Goal: Information Seeking & Learning: Check status

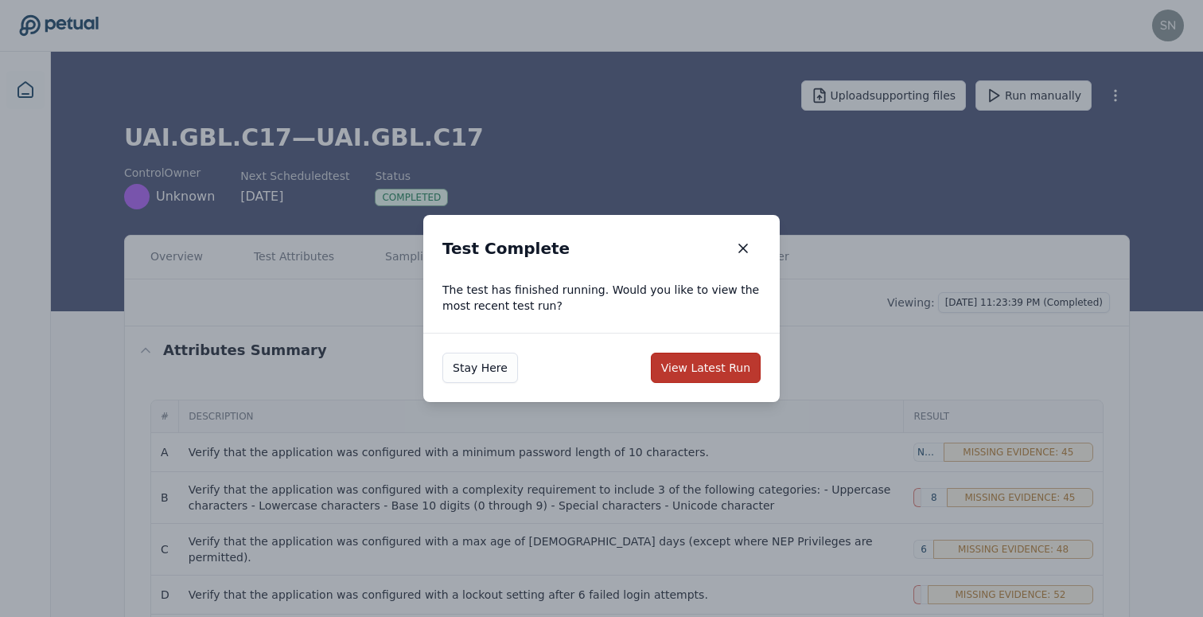
scroll to position [39, 0]
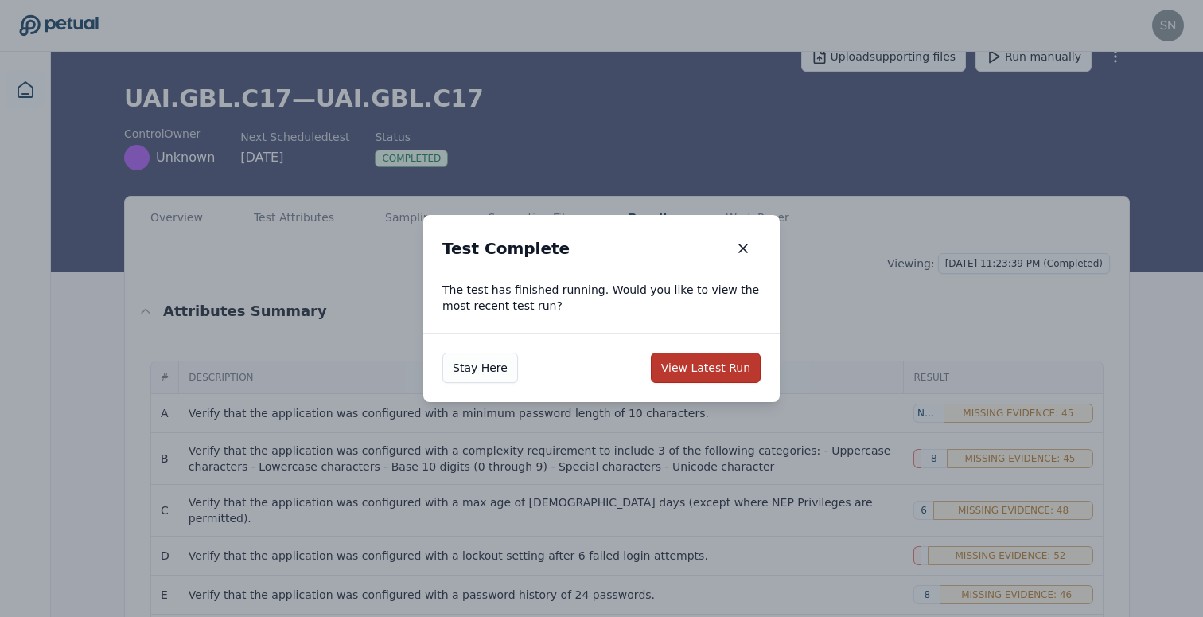
click at [687, 359] on button "View Latest Run" at bounding box center [706, 367] width 110 height 30
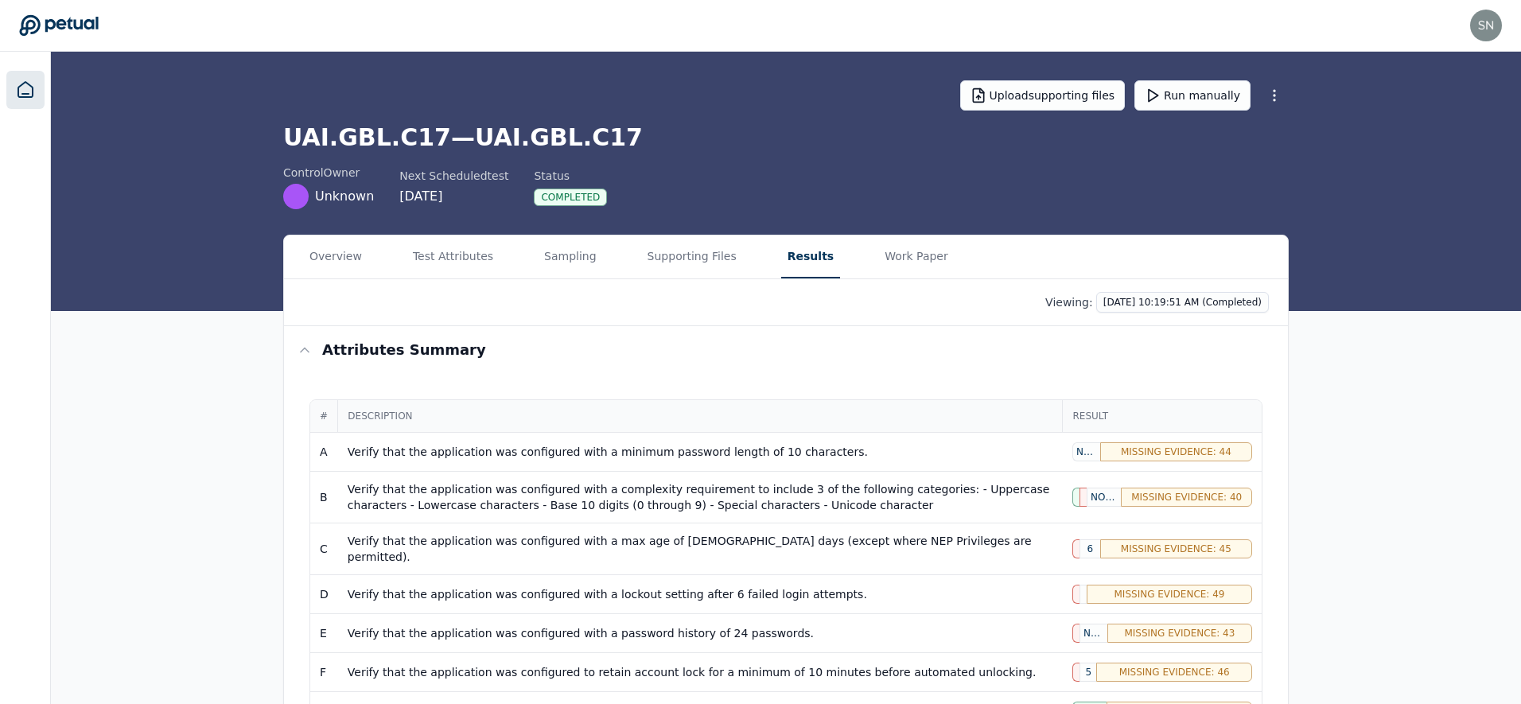
click at [10, 80] on link at bounding box center [25, 90] width 38 height 38
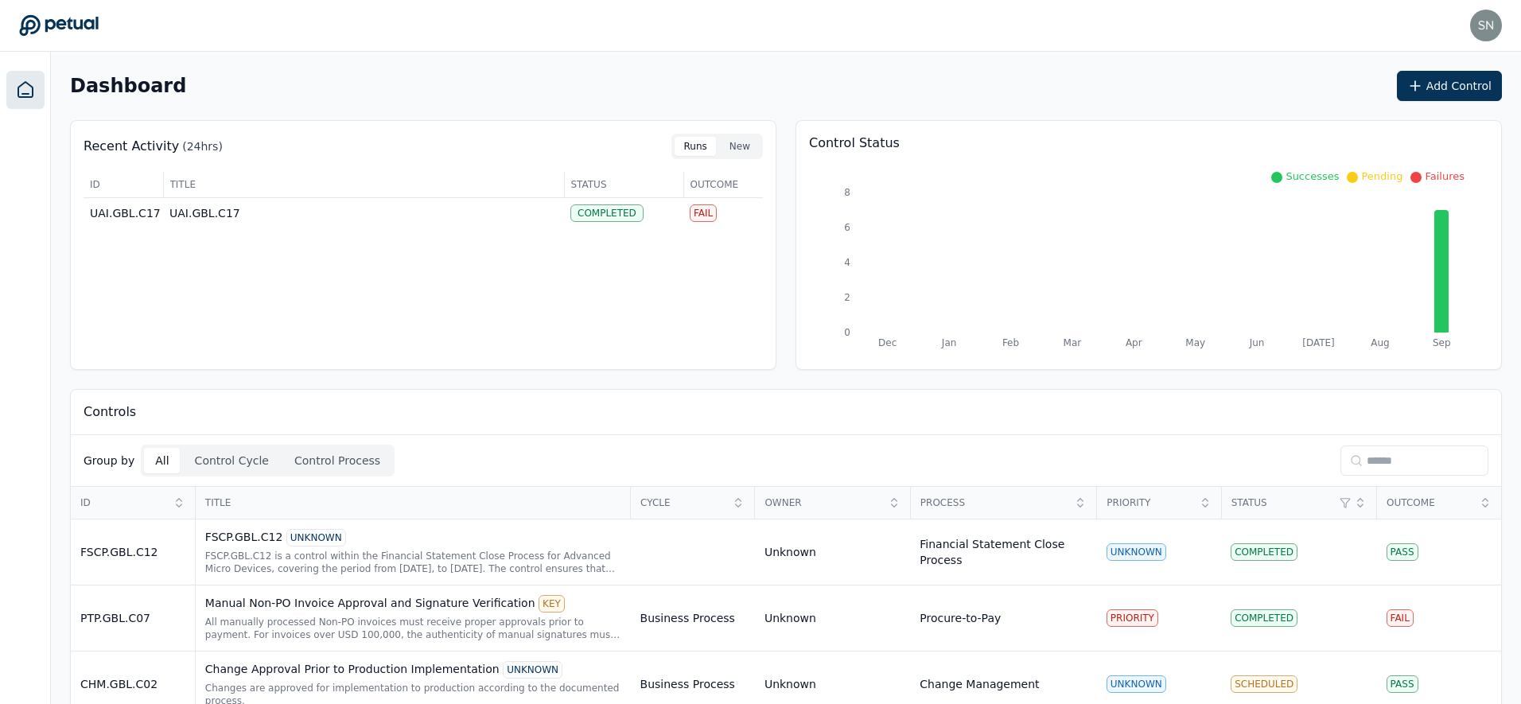
scroll to position [337, 0]
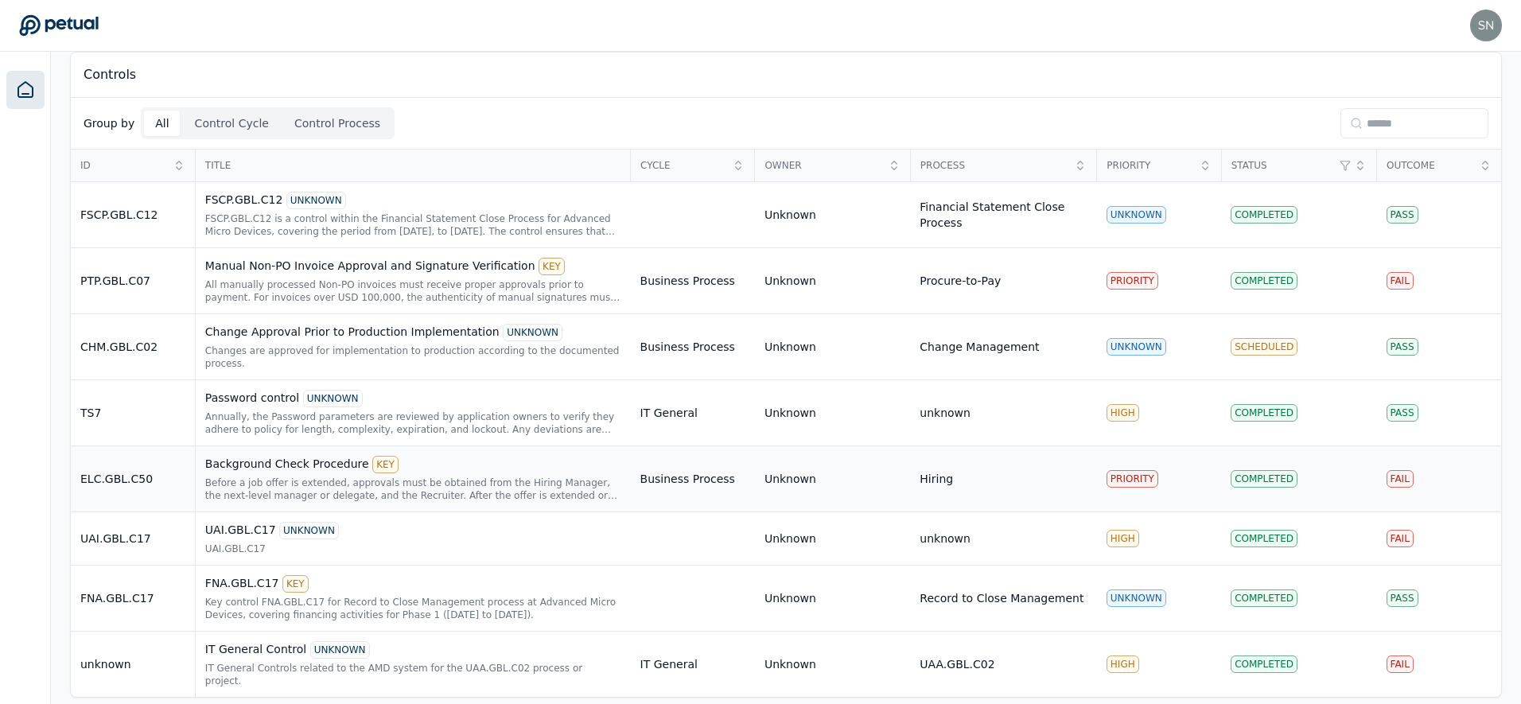
click at [553, 483] on div "Before a job offer is extended, approvals must be obtained from the Hiring Mana…" at bounding box center [413, 489] width 416 height 25
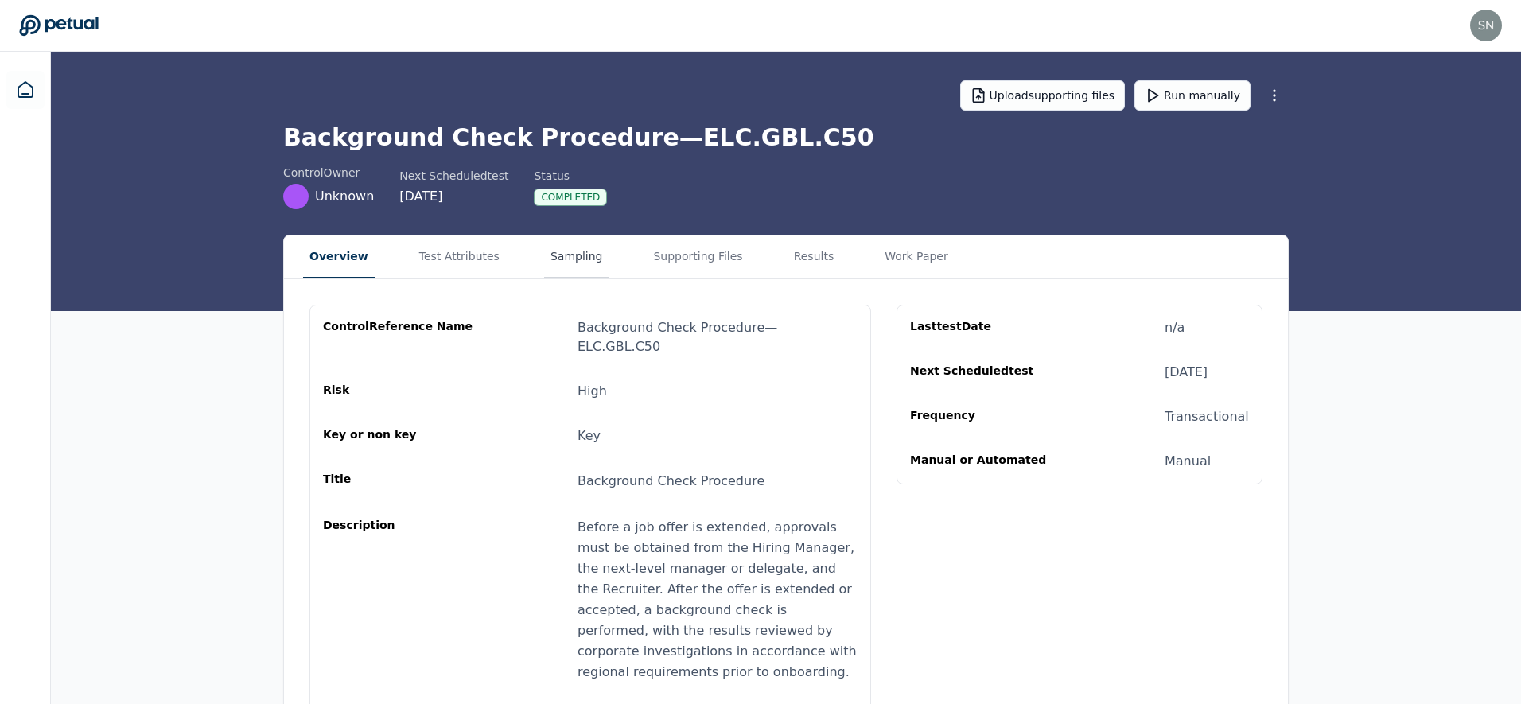
click at [578, 254] on button "Sampling" at bounding box center [576, 257] width 65 height 43
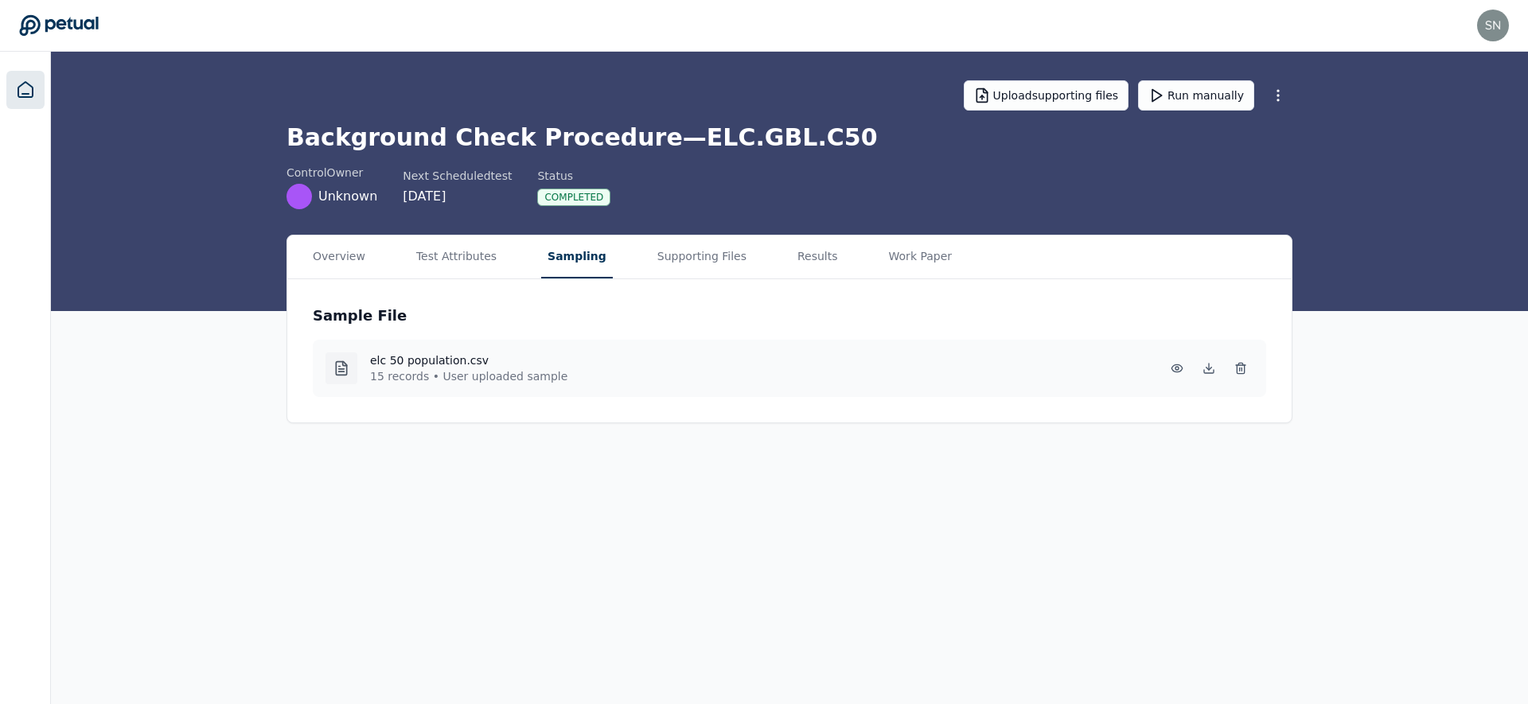
click at [37, 101] on link at bounding box center [25, 90] width 38 height 38
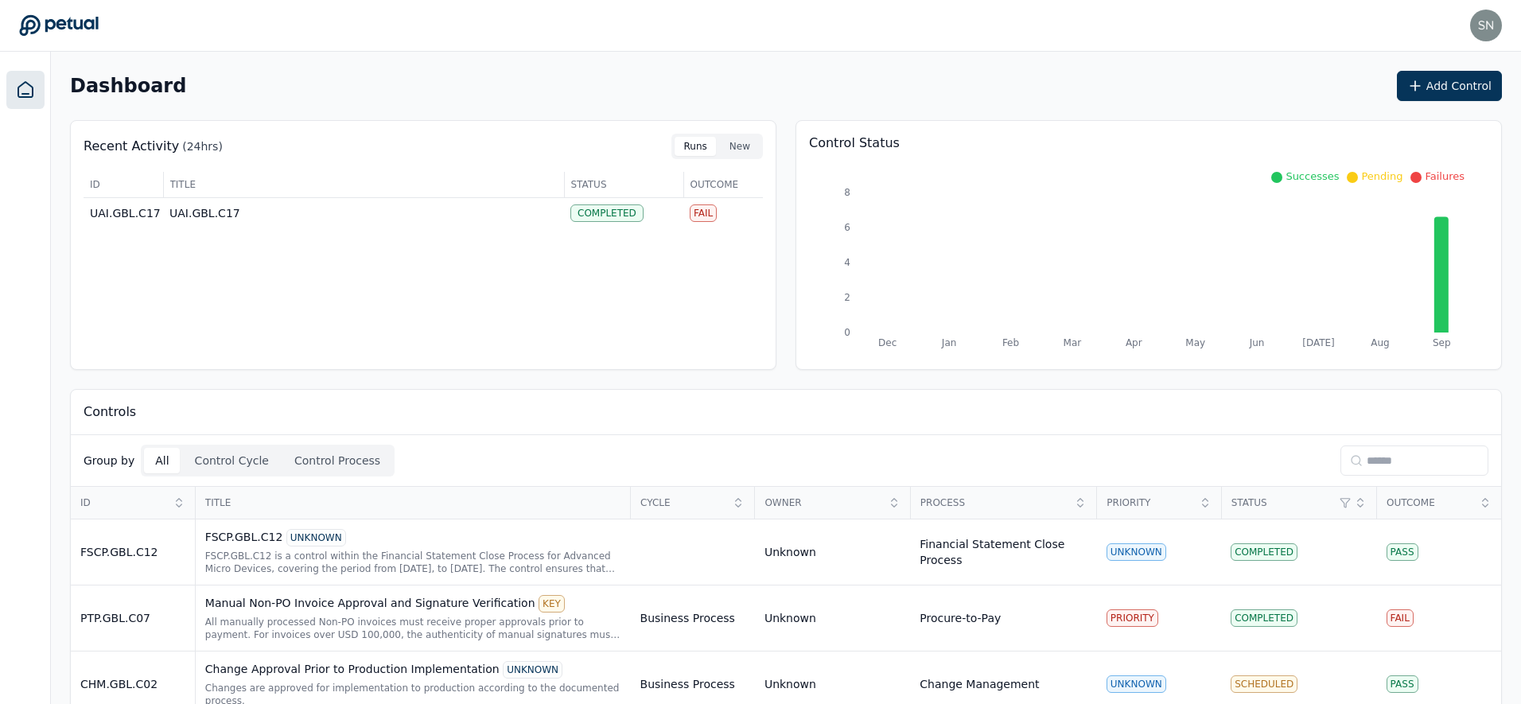
scroll to position [337, 0]
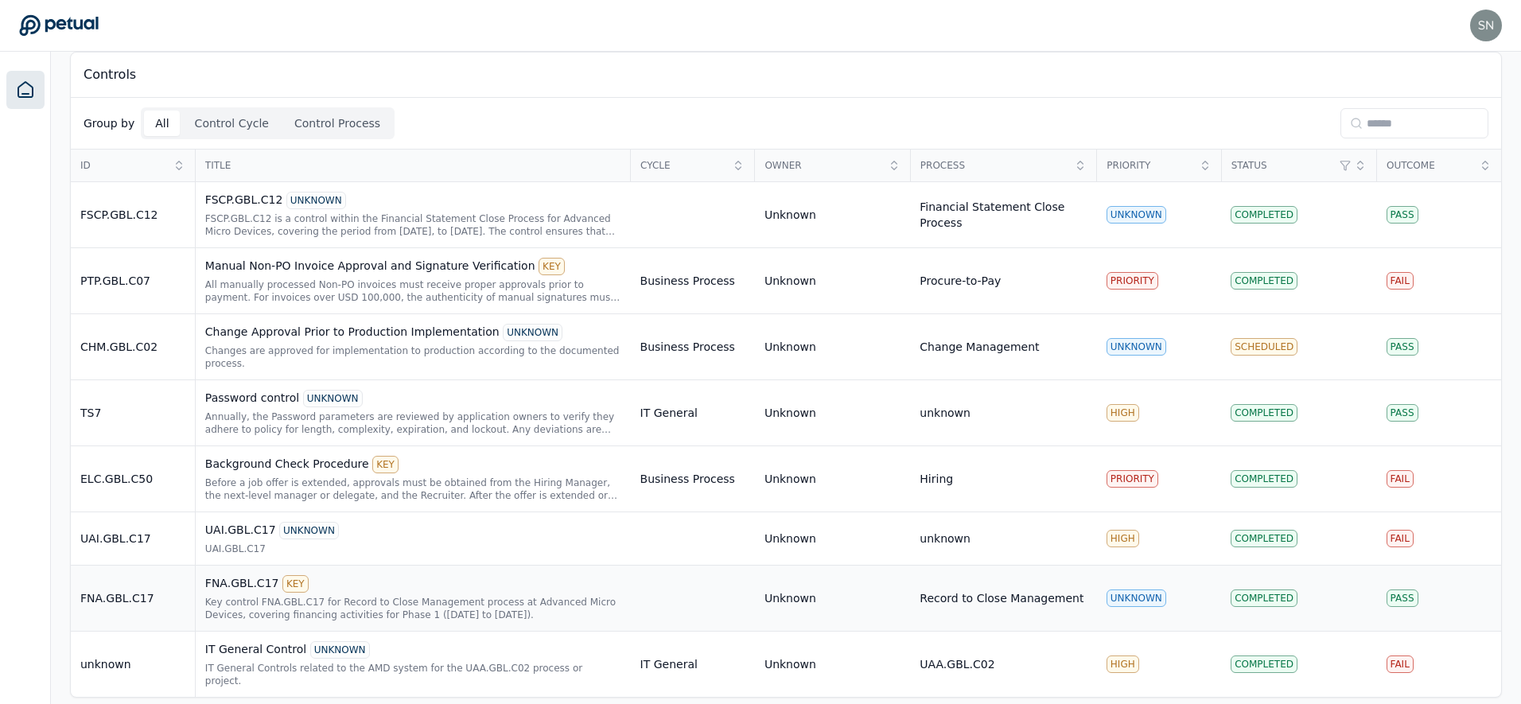
click at [408, 598] on div "Key control FNA.GBL.C17 for Record to Close Management process at Advanced Micr…" at bounding box center [413, 608] width 416 height 25
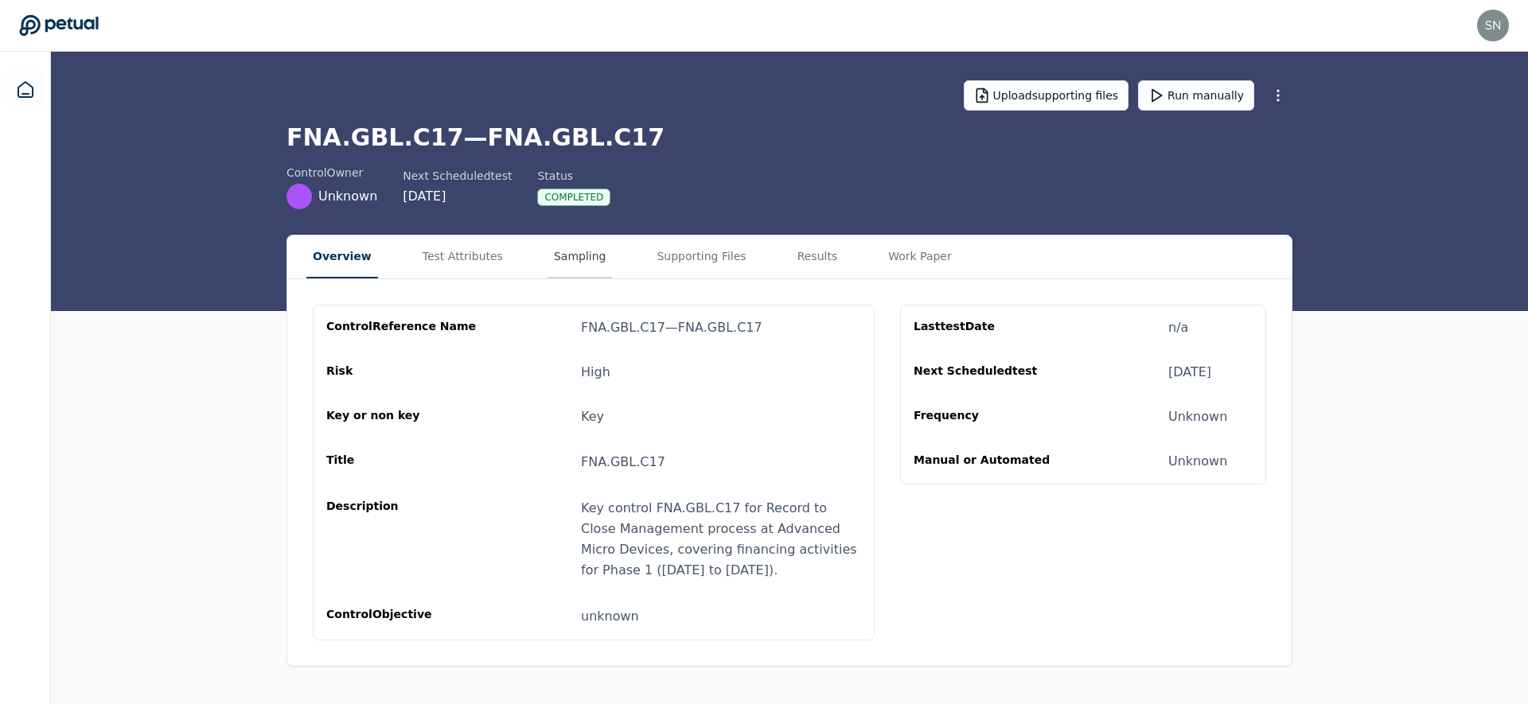
click at [571, 263] on button "Sampling" at bounding box center [579, 257] width 65 height 43
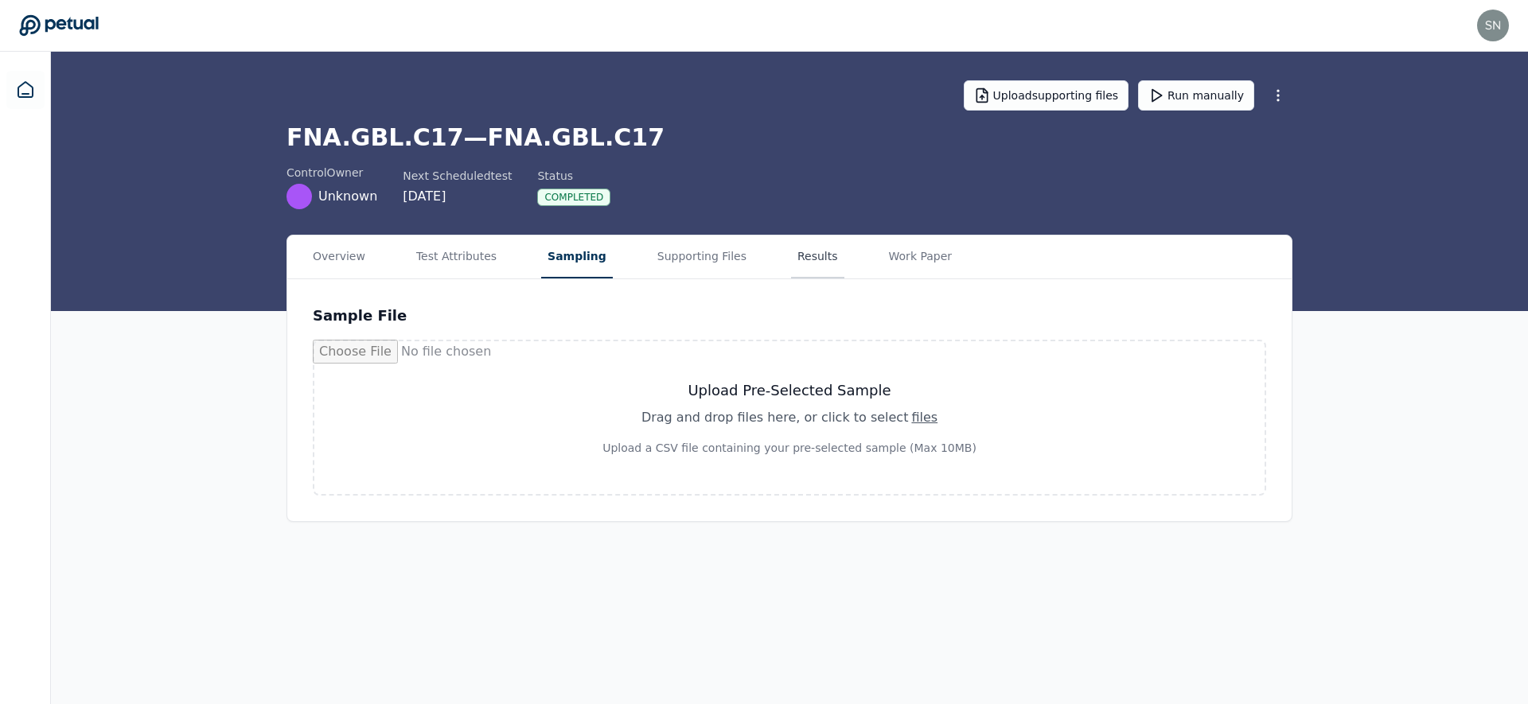
click at [806, 259] on button "Results" at bounding box center [817, 257] width 53 height 43
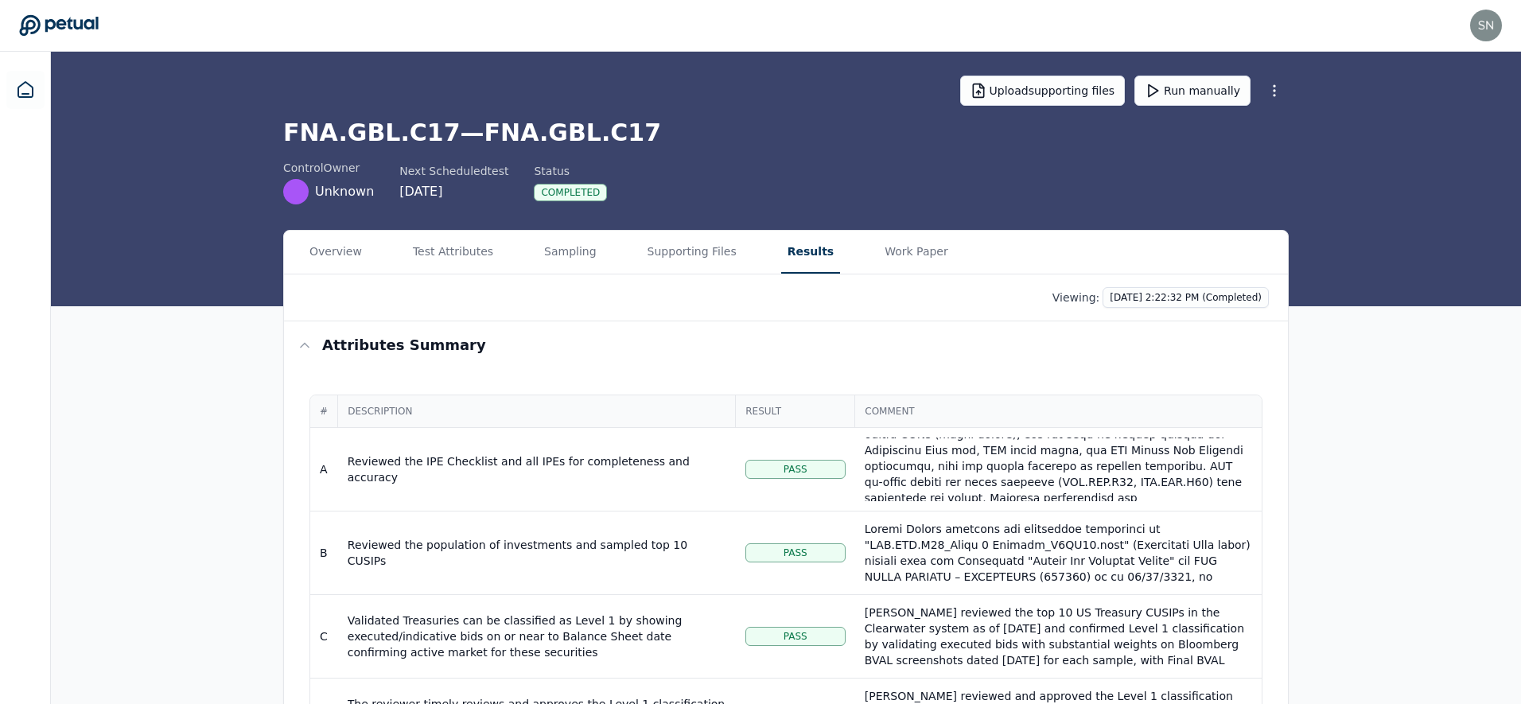
scroll to position [175, 0]
click at [637, 477] on td "Reviewed the IPE Checklist and all IPEs for completeness and accuracy" at bounding box center [537, 470] width 398 height 84
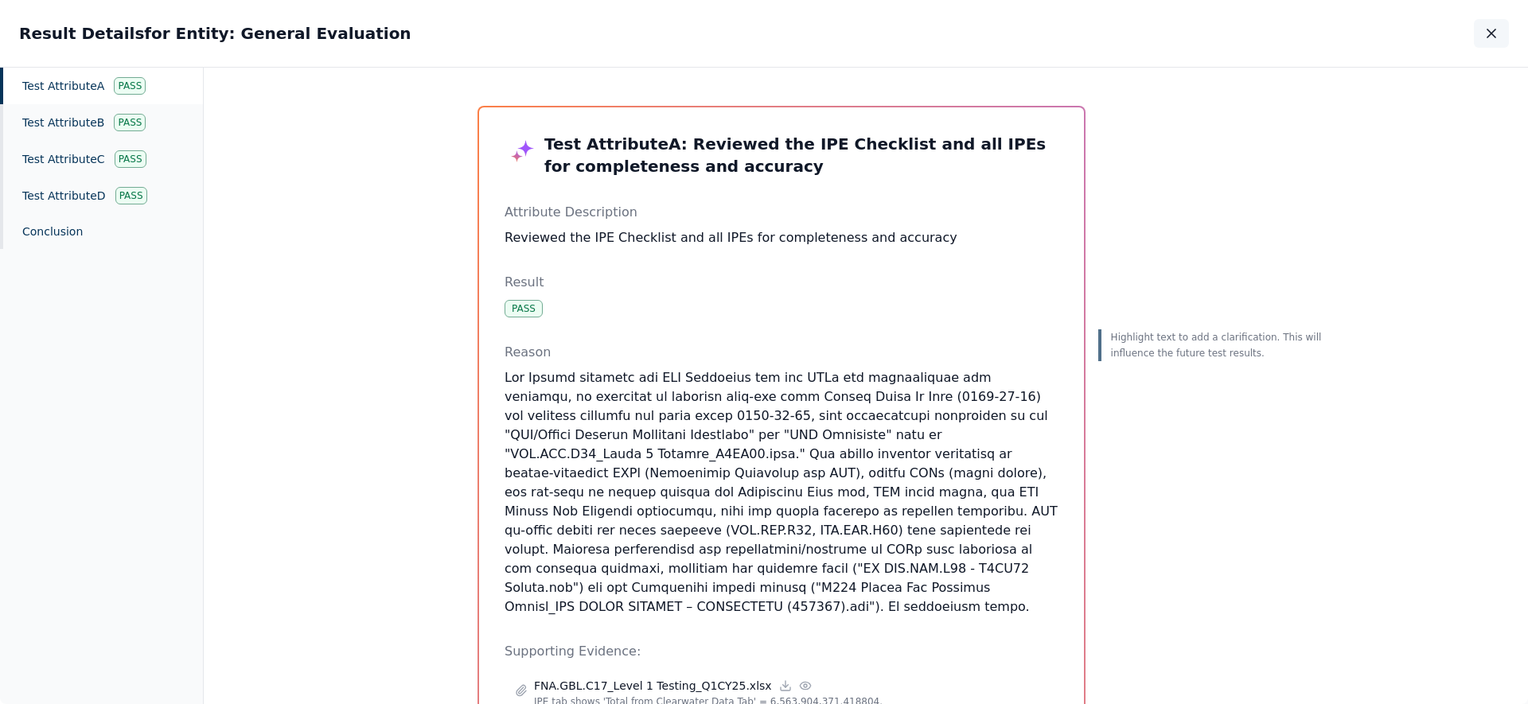
click at [1196, 33] on icon "button" at bounding box center [1491, 33] width 16 height 16
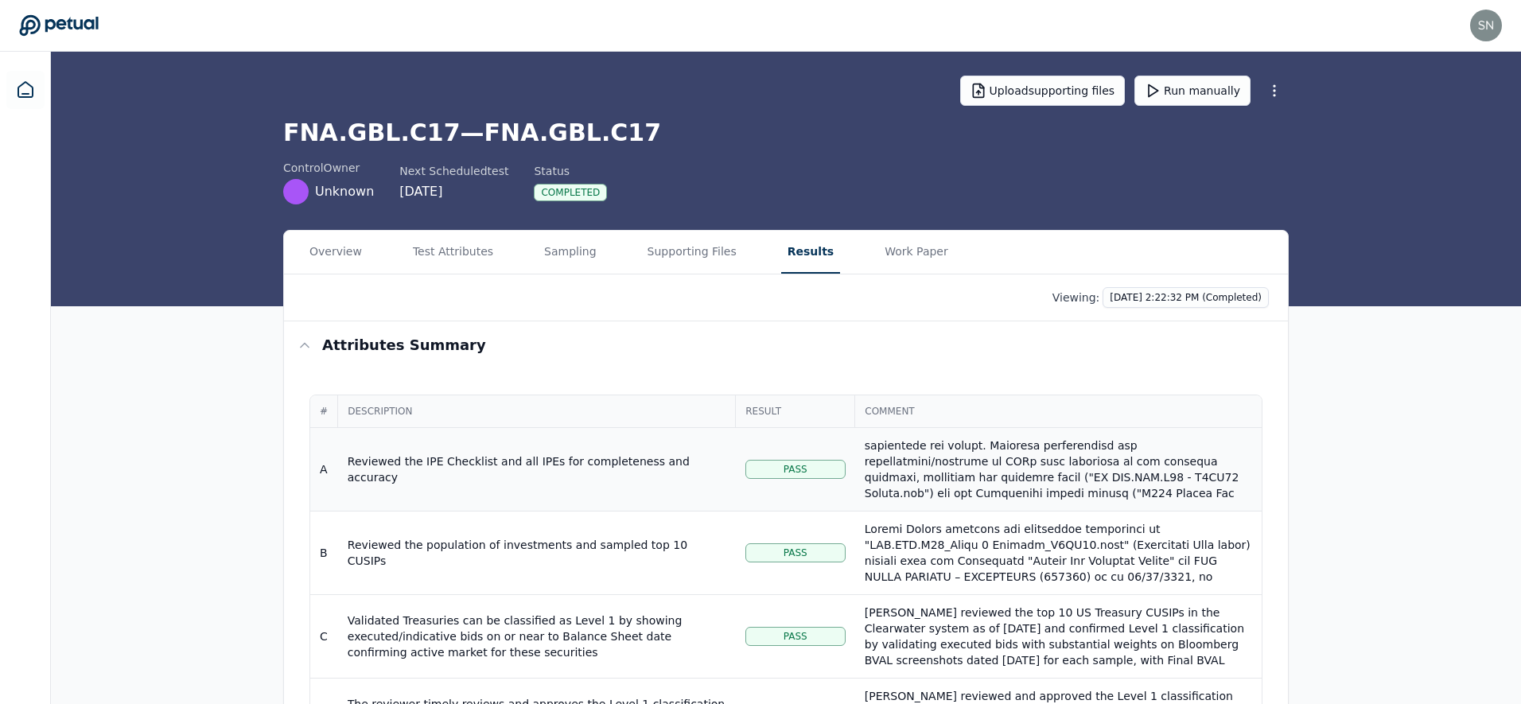
scroll to position [269, 0]
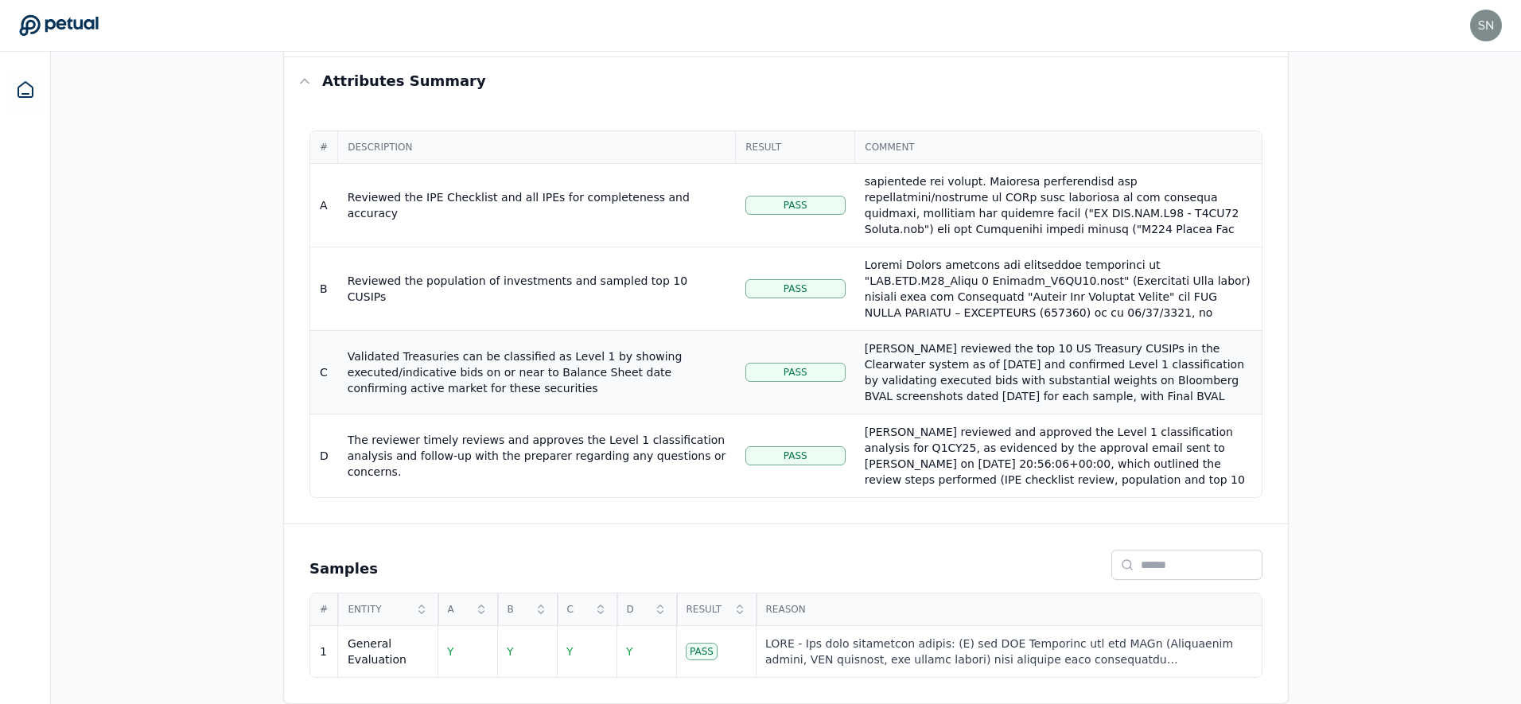
scroll to position [337, 0]
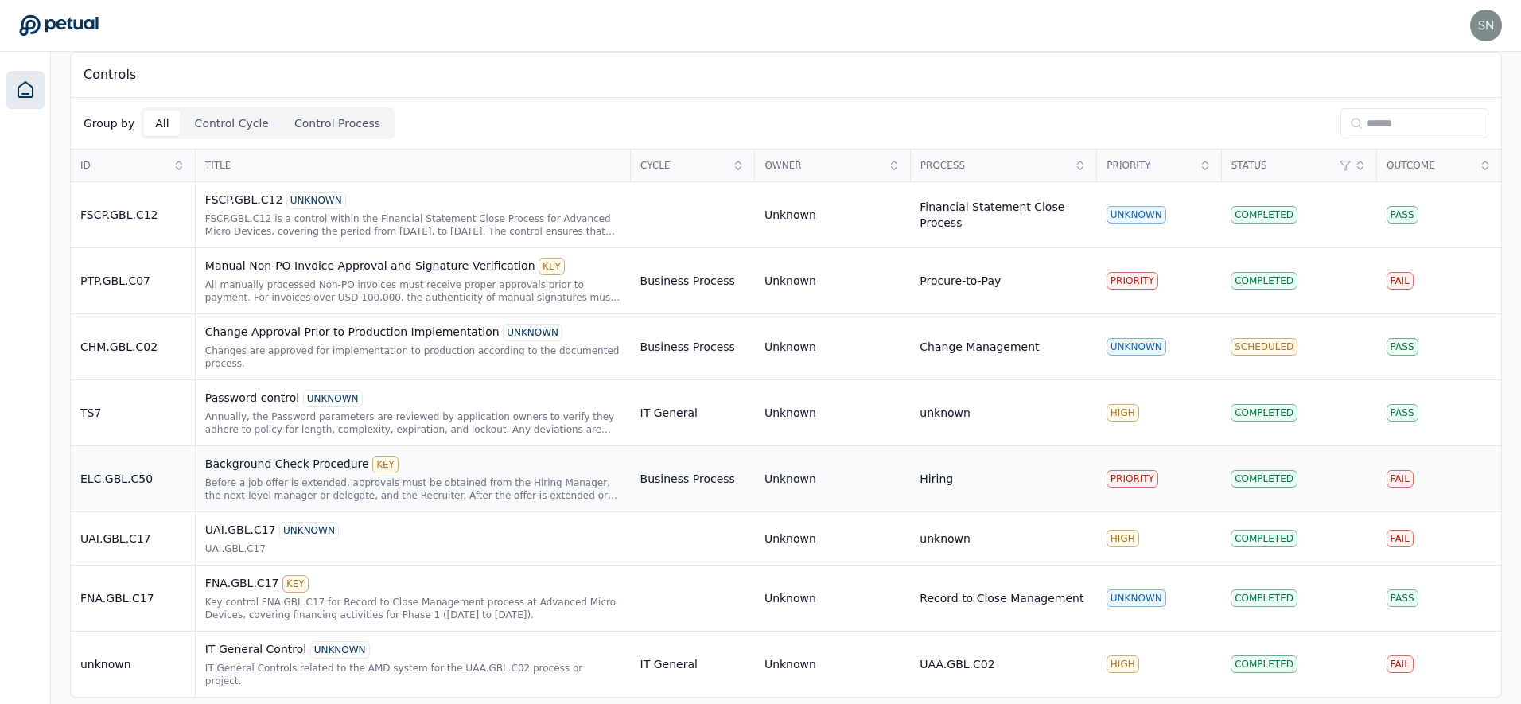
click at [845, 477] on div "Unknown" at bounding box center [833, 479] width 136 height 16
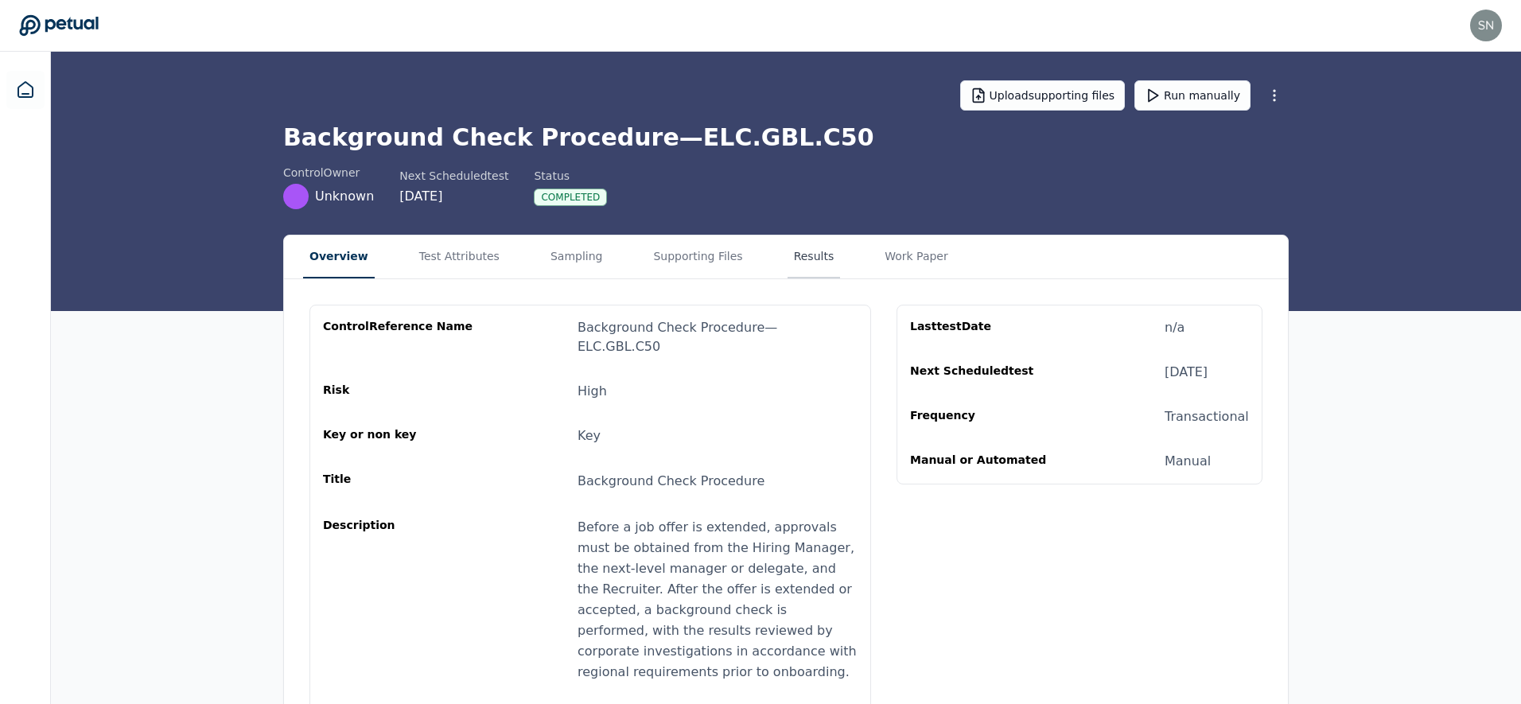
click at [800, 259] on button "Results" at bounding box center [814, 257] width 53 height 43
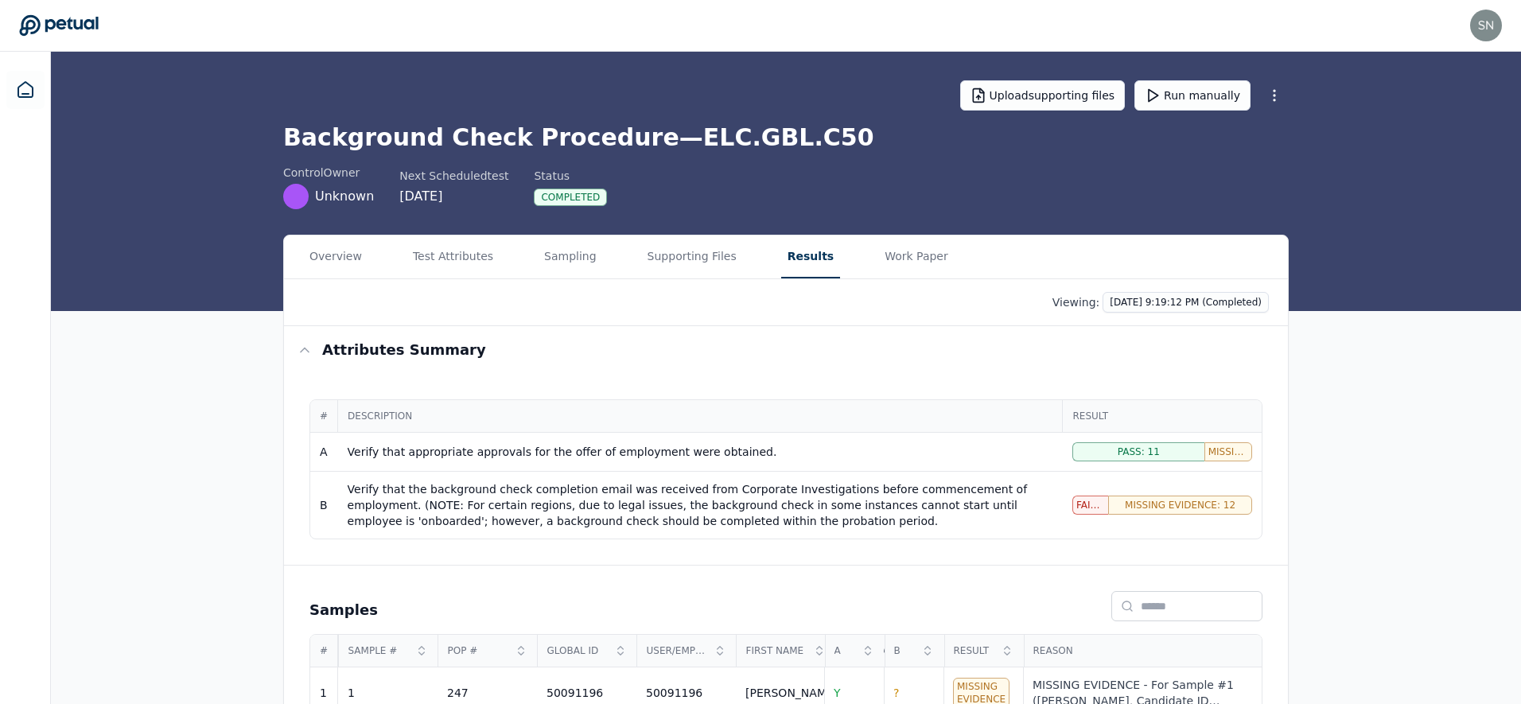
click at [797, 465] on td "Verify that appropriate approvals for the offer of employment were obtained." at bounding box center [700, 452] width 725 height 39
click at [808, 453] on div "Verify that appropriate approvals for the offer of employment were obtained." at bounding box center [701, 452] width 706 height 16
click at [820, 500] on div "Verify that the background check completion email was received from Corporate I…" at bounding box center [701, 505] width 706 height 48
click at [633, 458] on div "Verify that appropriate approvals for the offer of employment were obtained." at bounding box center [701, 452] width 706 height 16
click at [645, 451] on div "Verify that appropriate approvals for the offer of employment were obtained." at bounding box center [701, 452] width 706 height 16
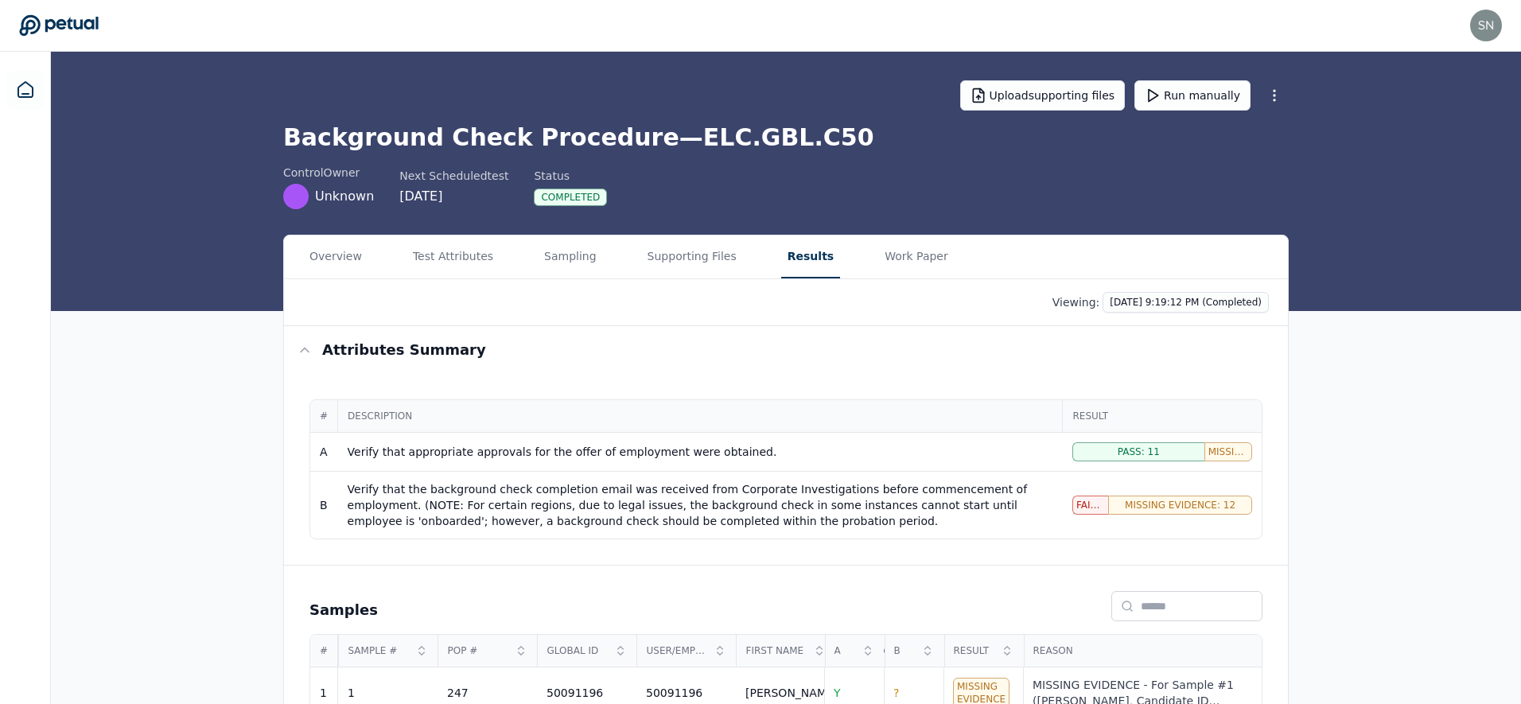
click at [1102, 462] on td "Pass: 11 Missing Evidence: 4" at bounding box center [1162, 452] width 199 height 39
click at [1104, 452] on div "Pass: 11" at bounding box center [1139, 451] width 132 height 19
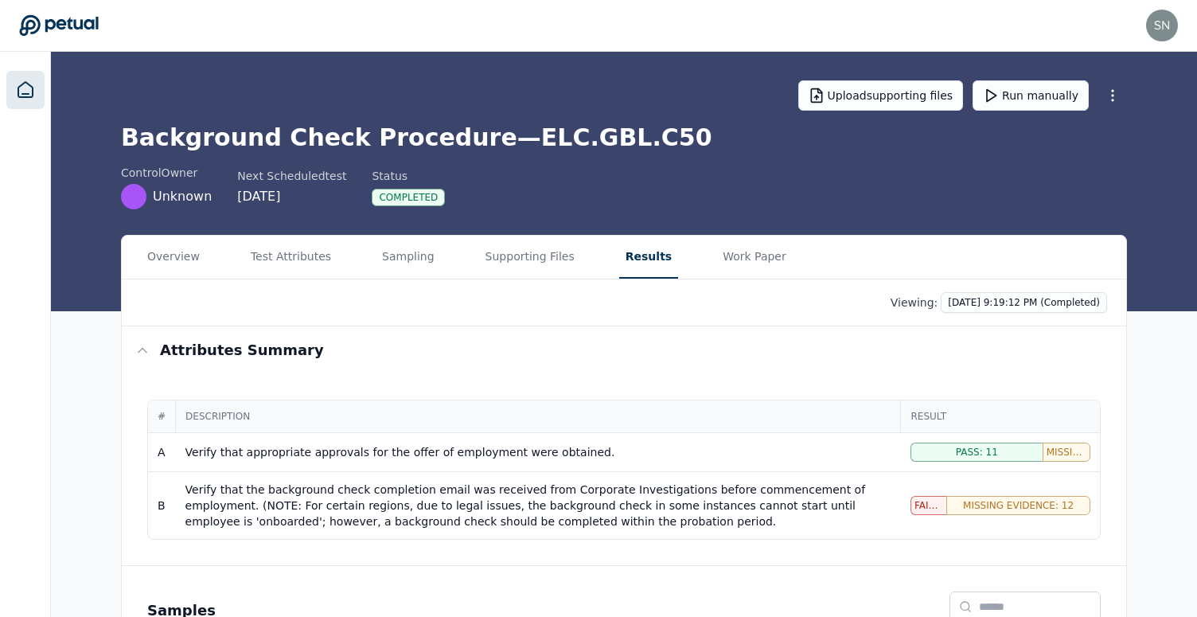
click at [26, 88] on icon at bounding box center [25, 89] width 19 height 19
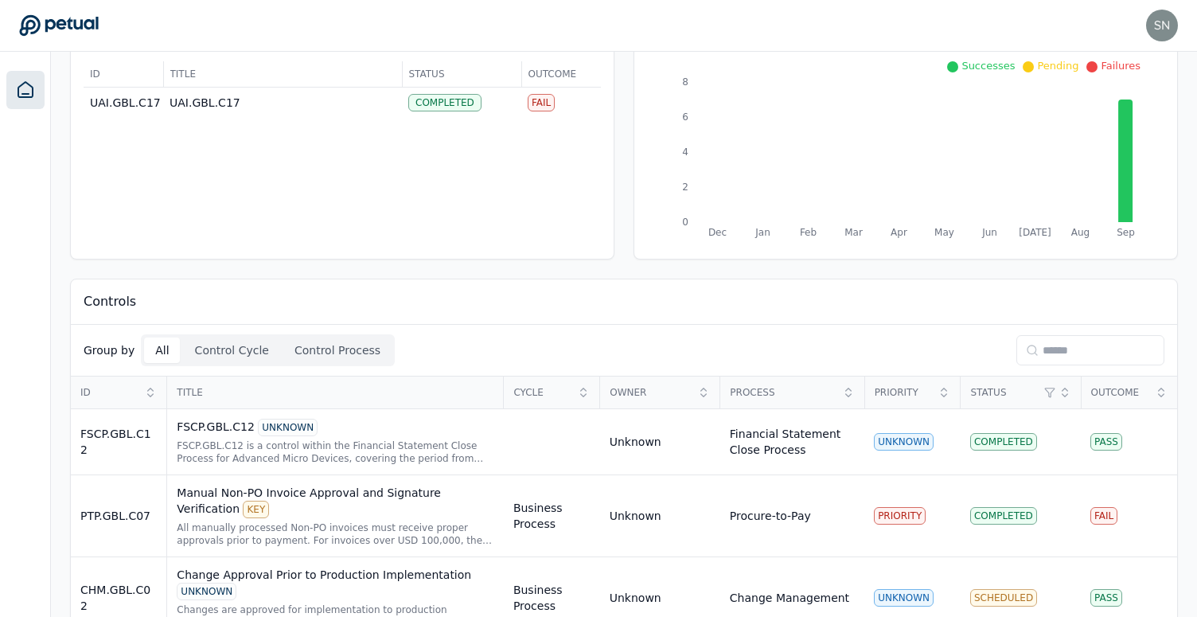
scroll to position [124, 0]
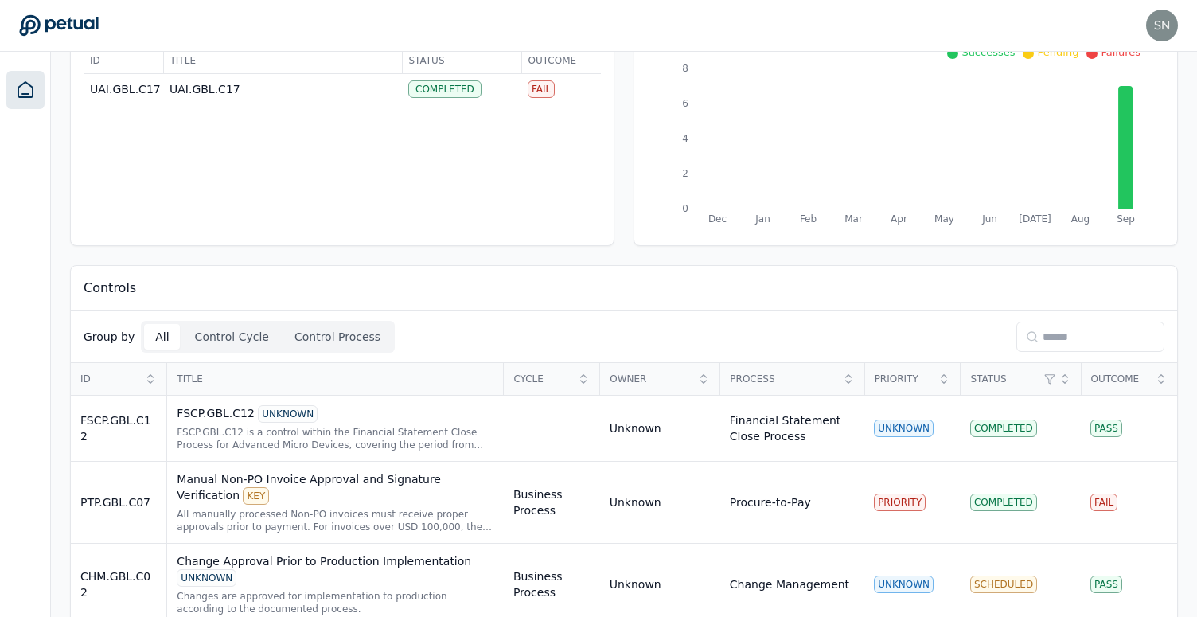
click at [1096, 341] on input at bounding box center [1090, 336] width 148 height 30
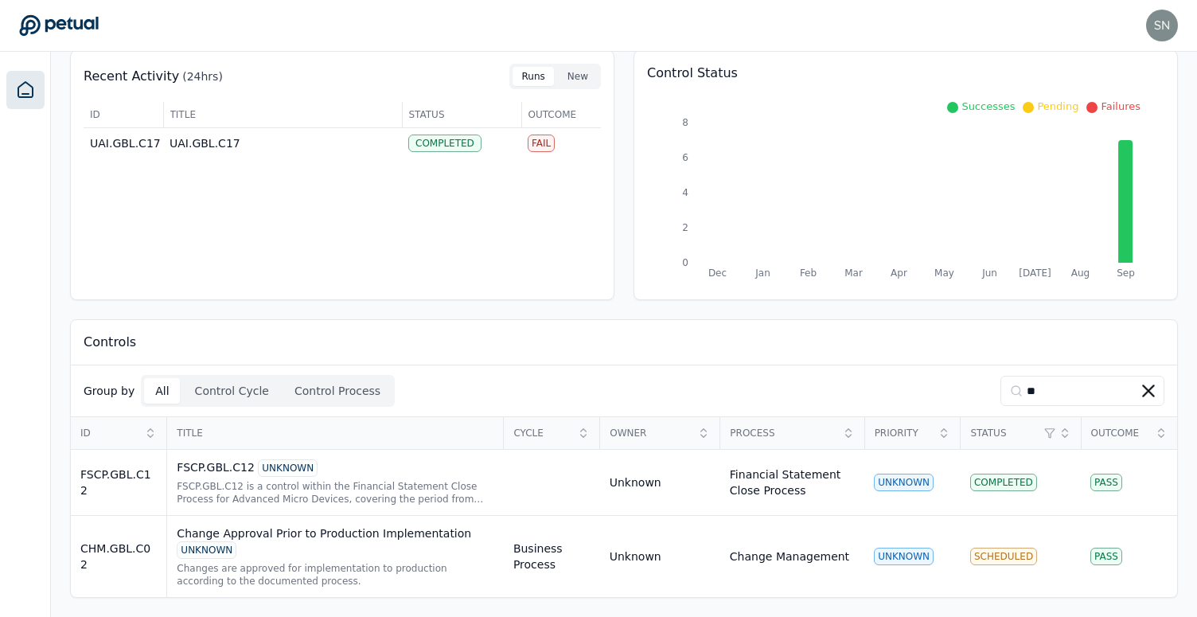
scroll to position [0, 0]
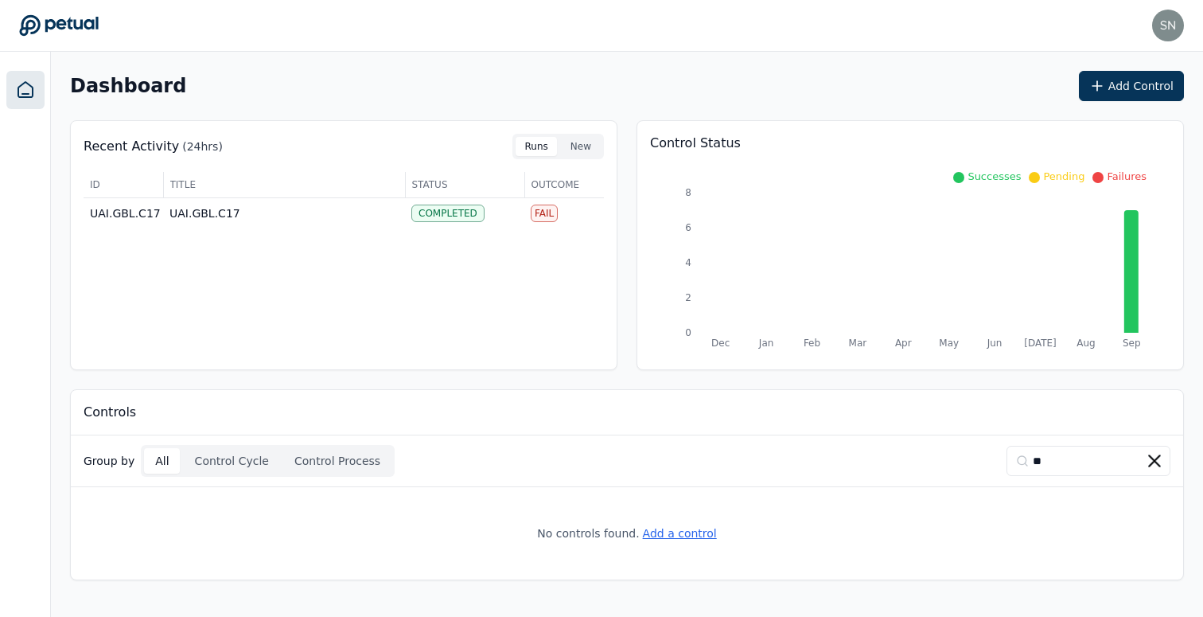
type input "*"
